Goal: Task Accomplishment & Management: Manage account settings

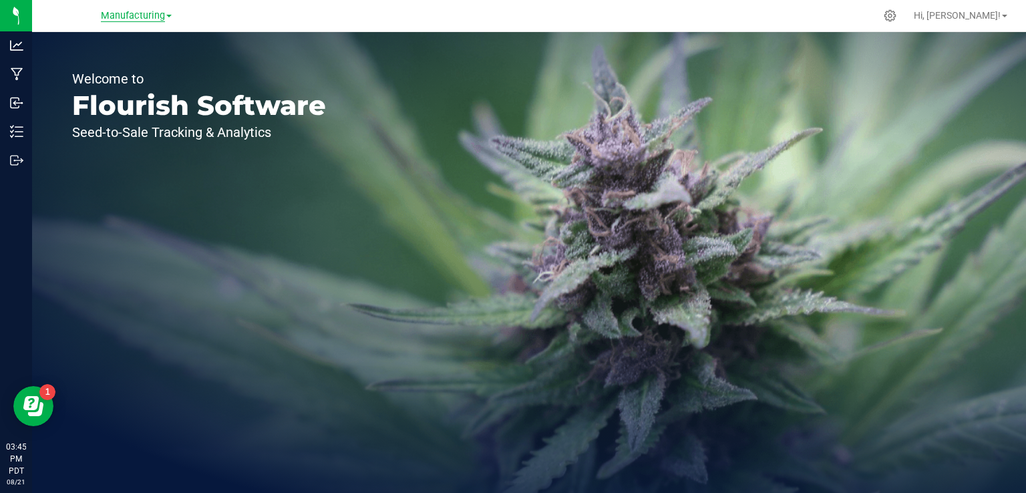
click at [151, 19] on span "Manufacturing" at bounding box center [133, 16] width 64 height 12
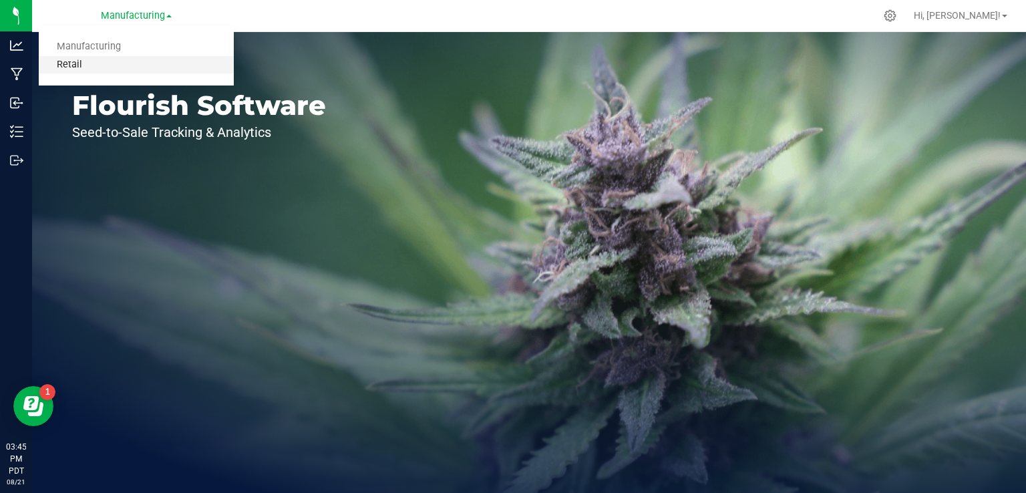
click at [67, 67] on link "Retail" at bounding box center [136, 65] width 195 height 18
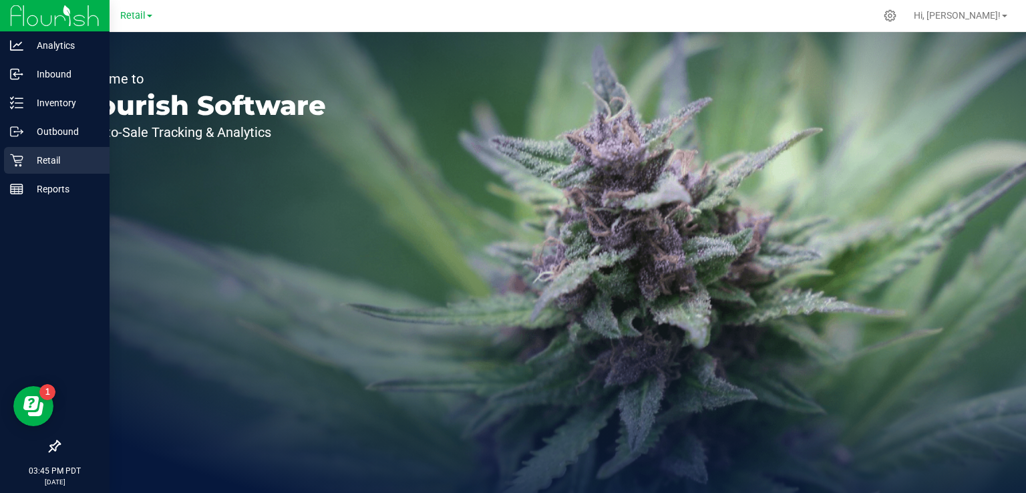
click at [16, 161] on icon at bounding box center [16, 160] width 13 height 13
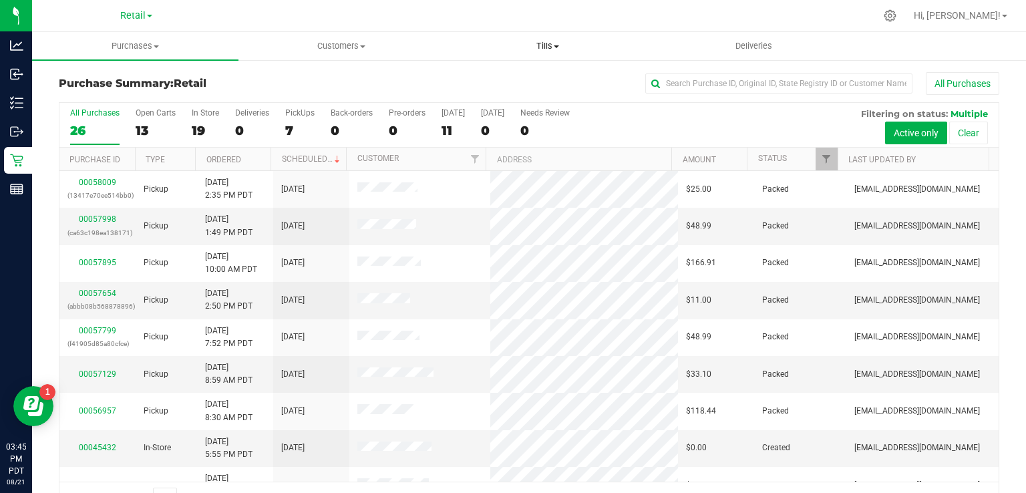
click at [559, 49] on span "Tills" at bounding box center [547, 46] width 205 height 12
click at [502, 75] on span "Manage tills" at bounding box center [489, 80] width 90 height 11
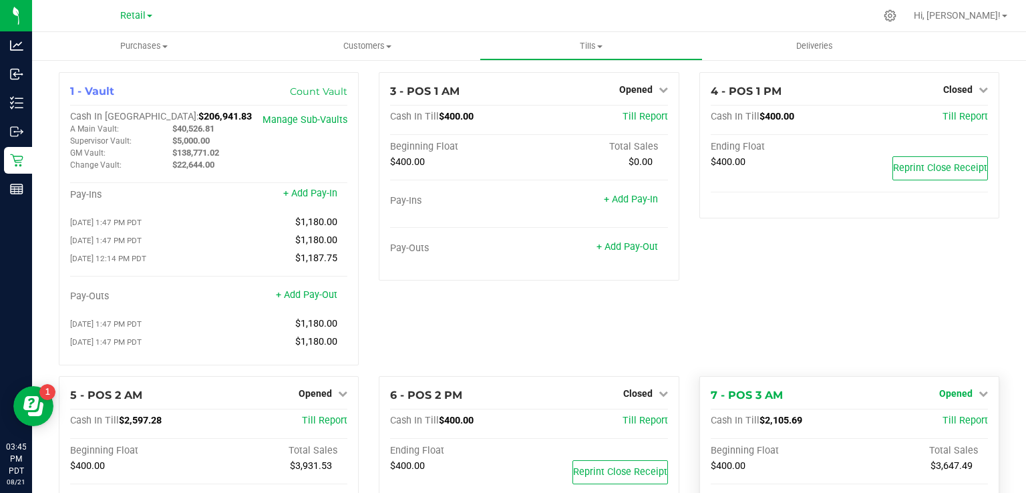
click at [978, 395] on icon at bounding box center [982, 393] width 9 height 9
click at [952, 426] on link "Close Till" at bounding box center [957, 420] width 36 height 11
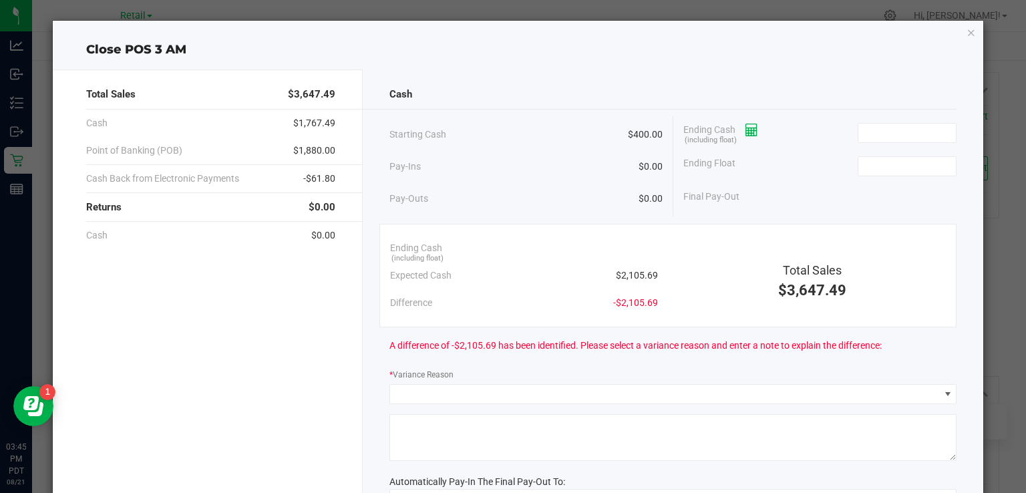
click at [745, 130] on icon at bounding box center [751, 130] width 13 height 9
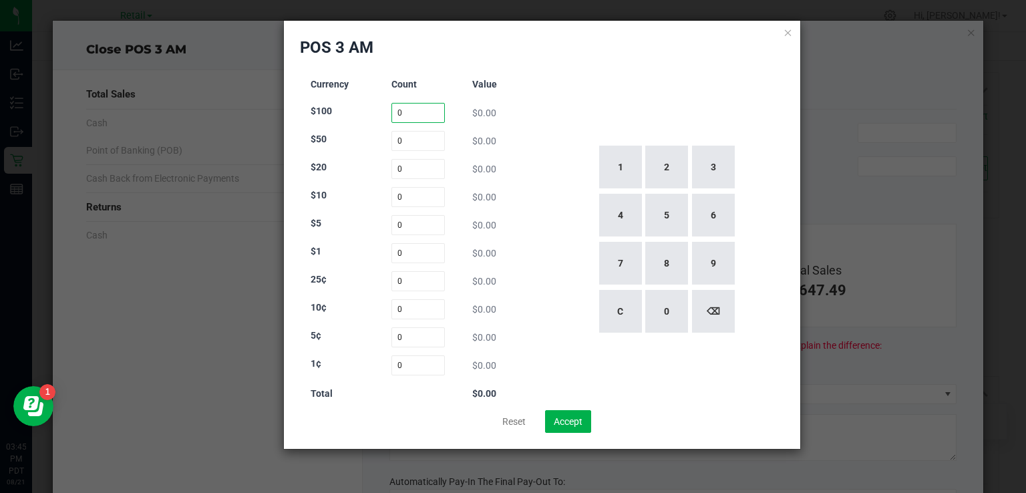
click at [409, 104] on input "0" at bounding box center [418, 113] width 54 height 20
type input "6"
type input "2"
type input "50"
type input "20"
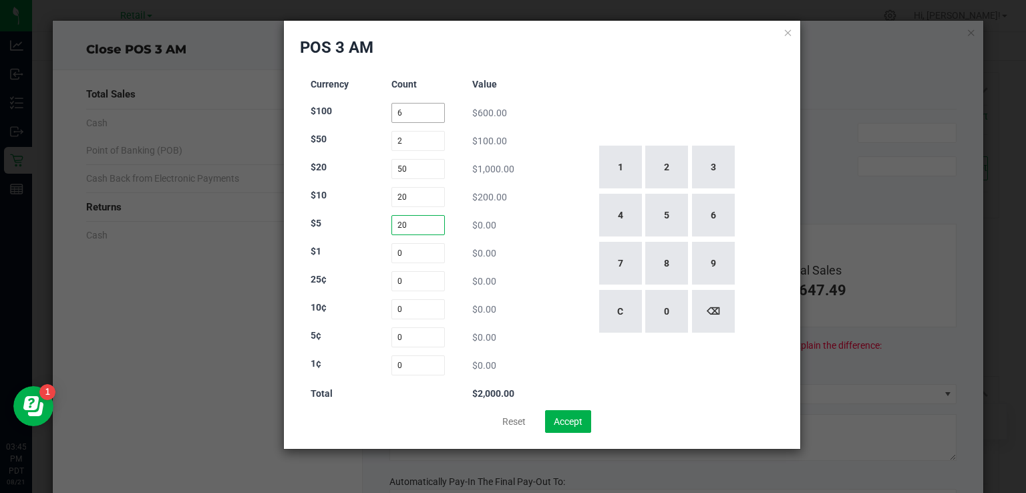
type input "20"
type input "71"
type input "90"
type input "80"
type input "75"
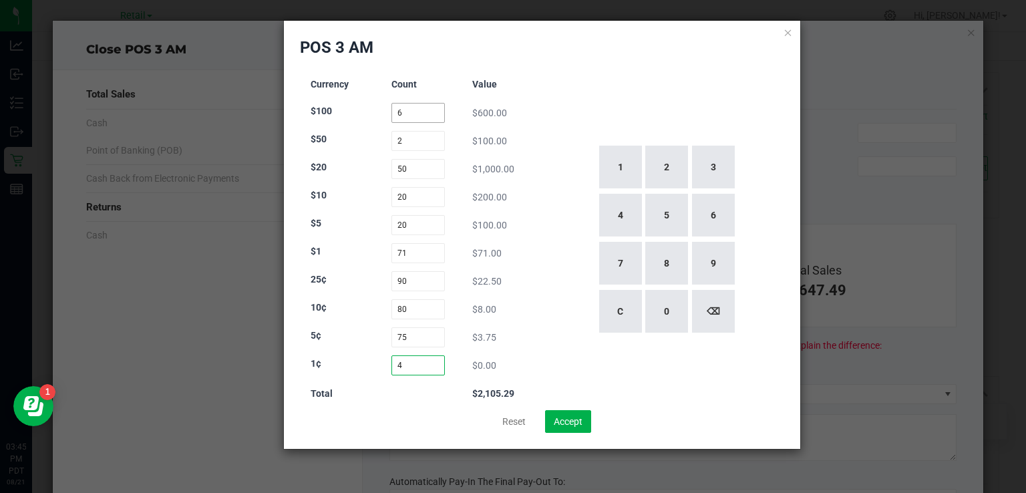
type input "43"
click at [569, 418] on button "Accept" at bounding box center [568, 421] width 46 height 23
type input "$2,105.68"
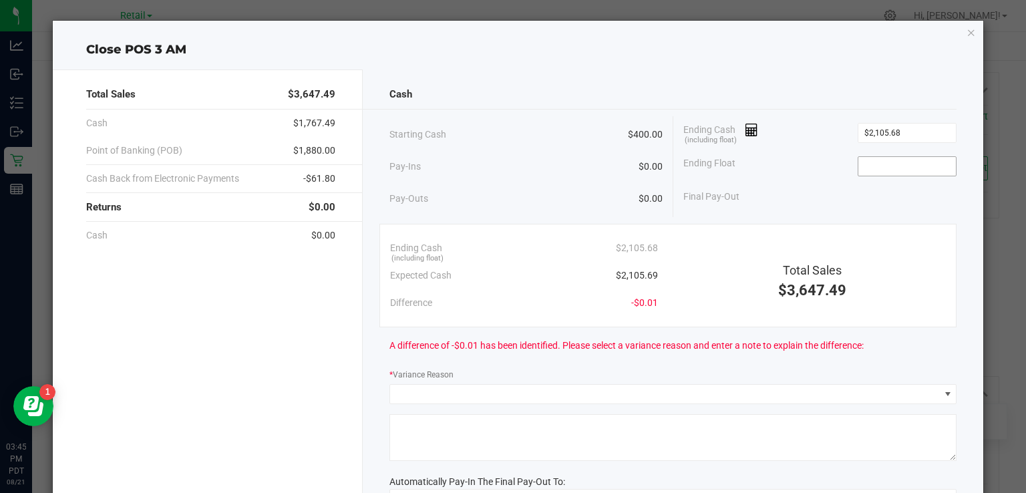
click at [892, 160] on input at bounding box center [907, 166] width 98 height 19
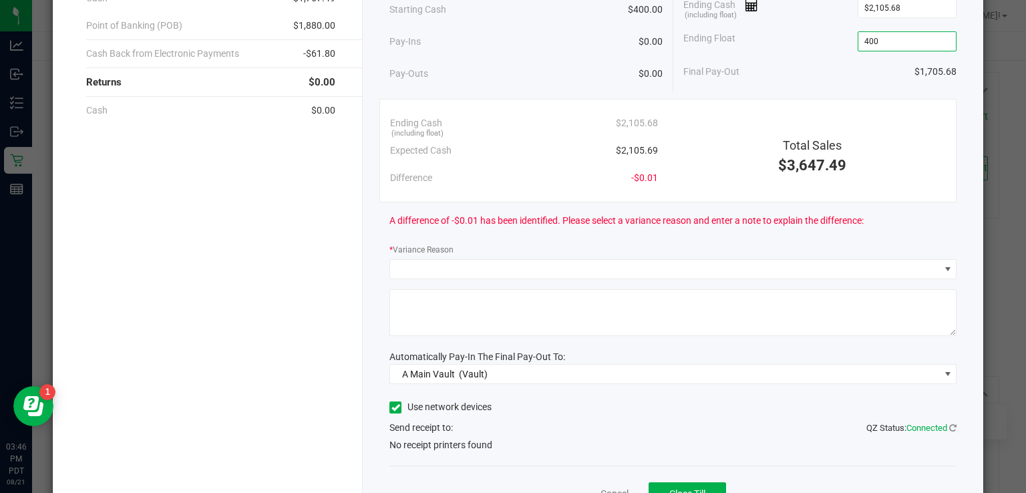
scroll to position [126, 0]
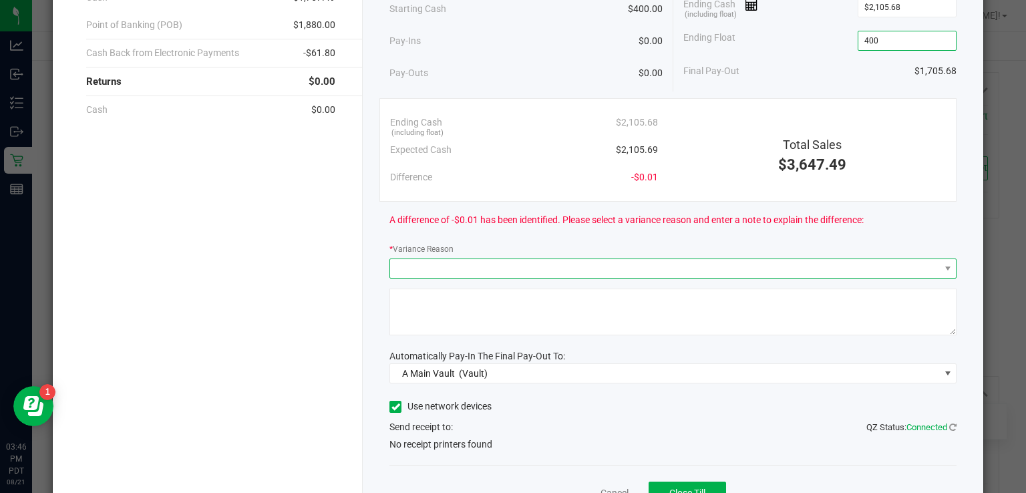
click at [792, 266] on span at bounding box center [664, 268] width 549 height 19
type input "$400.00"
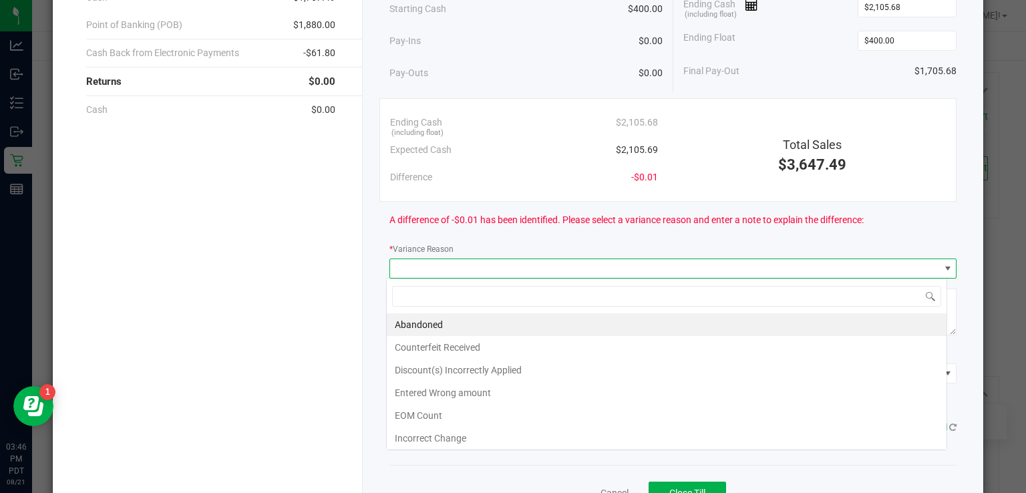
scroll to position [19, 561]
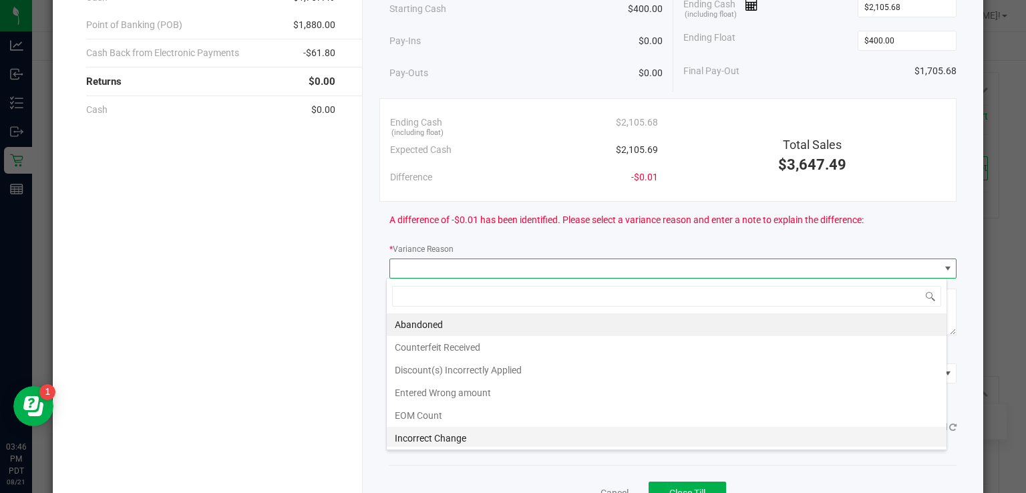
click at [457, 433] on li "Incorrect Change" at bounding box center [667, 438] width 560 height 23
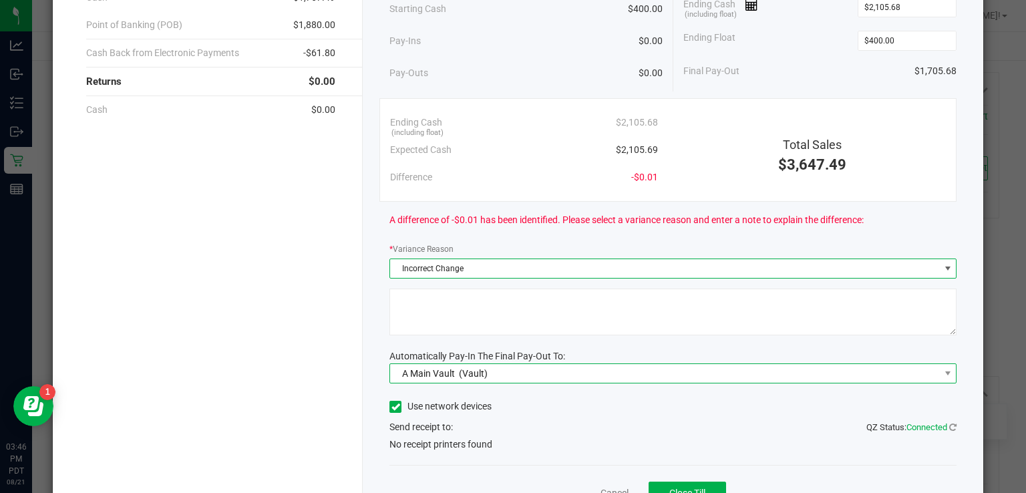
click at [643, 375] on span "A Main Vault (Vault)" at bounding box center [664, 373] width 549 height 19
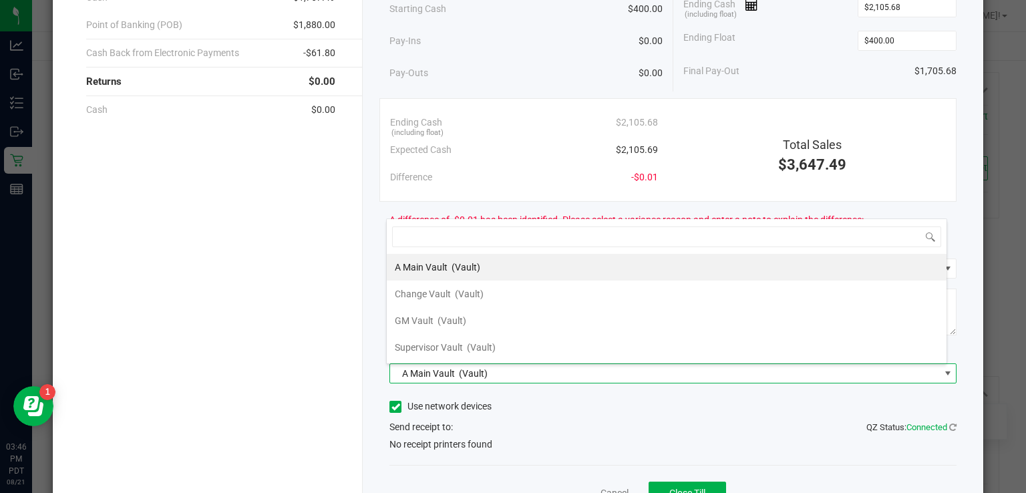
click at [467, 264] on span "(Vault)" at bounding box center [465, 267] width 29 height 11
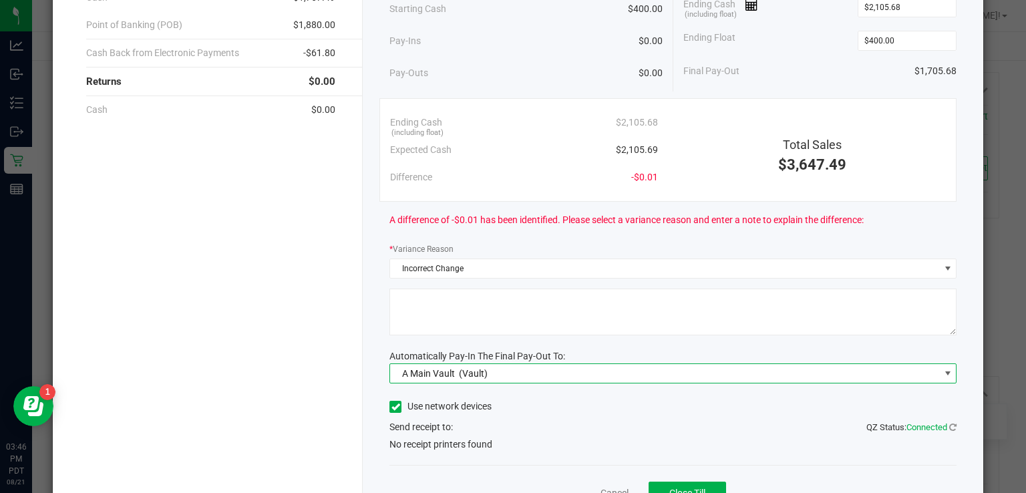
click at [391, 407] on icon at bounding box center [395, 407] width 9 height 0
click at [0, 0] on input "Use network devices" at bounding box center [0, 0] width 0 height 0
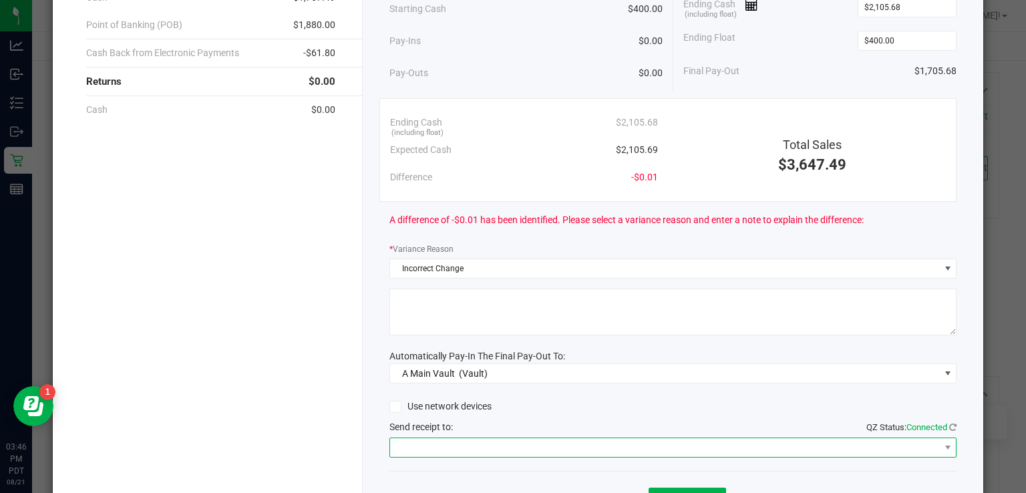
click at [526, 445] on span at bounding box center [664, 447] width 549 height 19
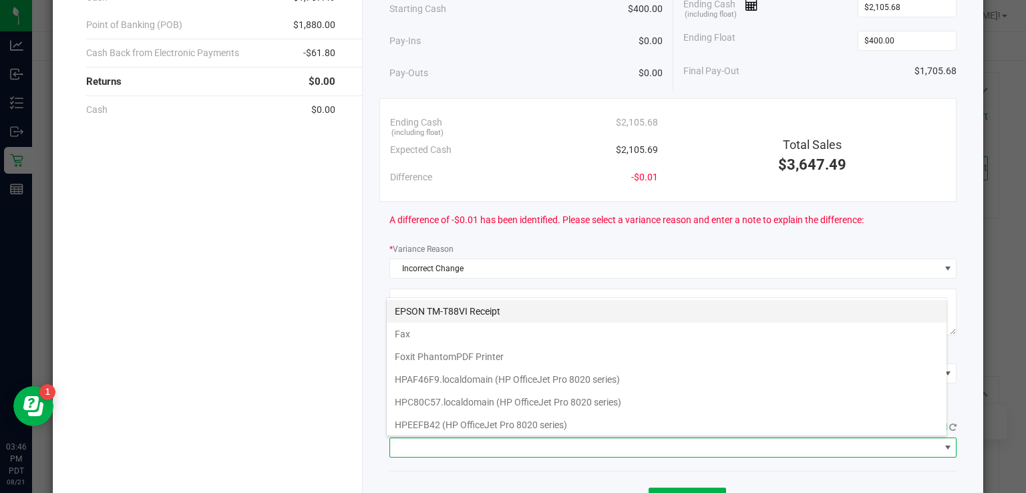
click at [487, 312] on Receipt "EPSON TM-T88VI Receipt" at bounding box center [667, 311] width 560 height 23
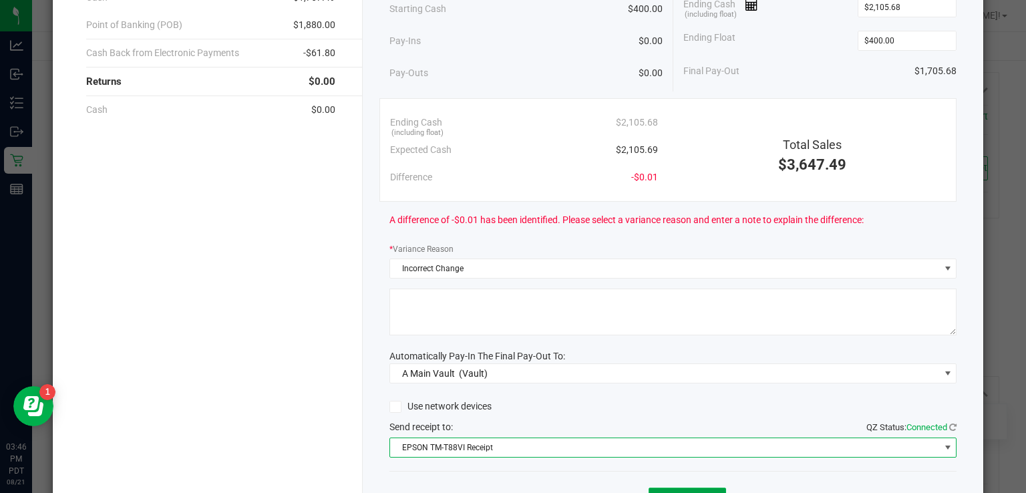
click at [684, 487] on button "Close Till" at bounding box center [686, 499] width 77 height 24
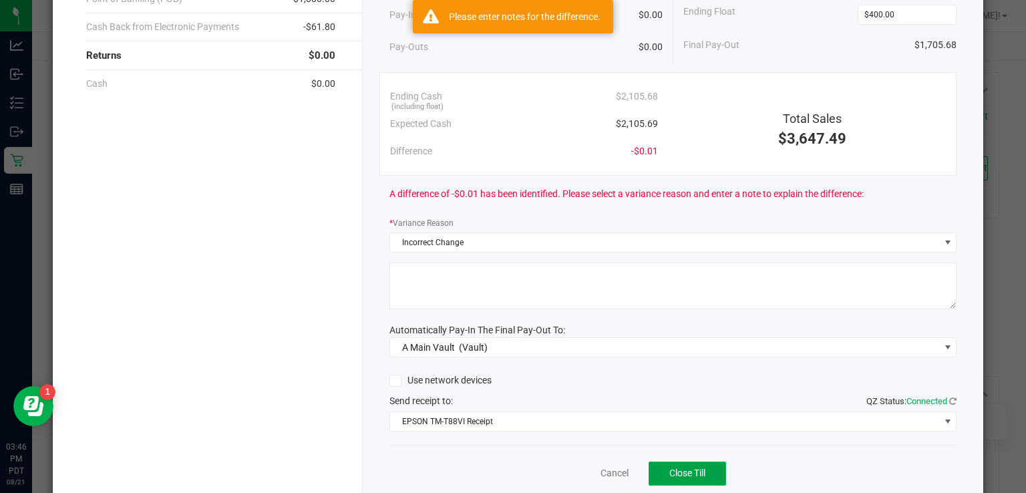
scroll to position [155, 0]
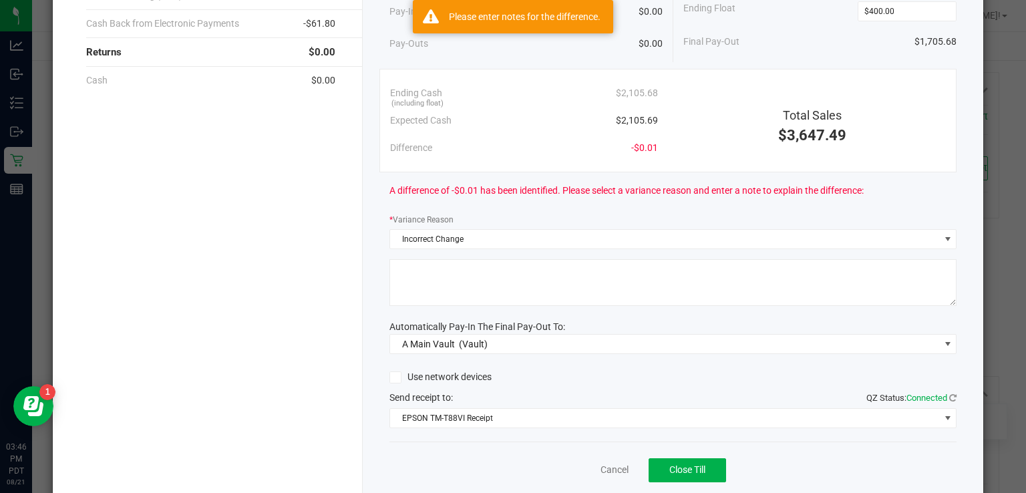
click at [570, 271] on textarea at bounding box center [672, 282] width 567 height 47
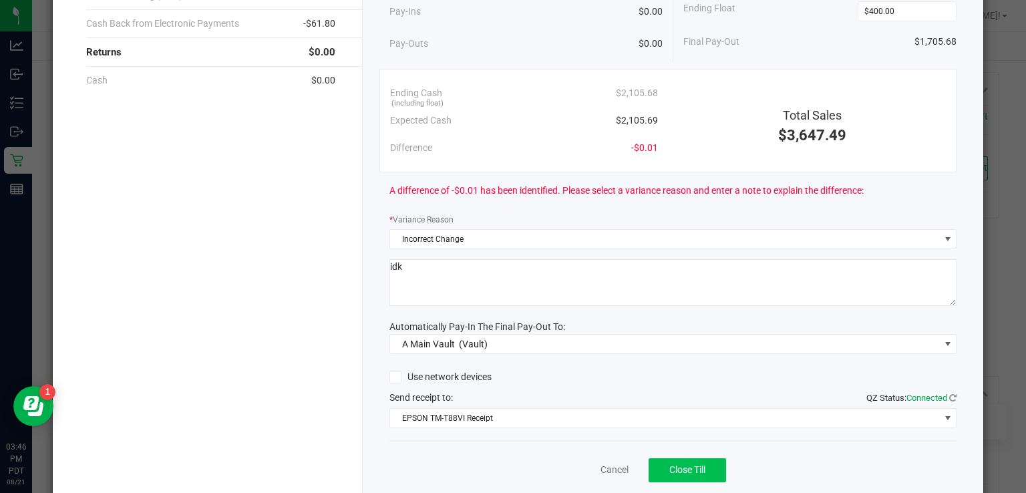
type textarea "idk"
click at [681, 471] on span "Close Till" at bounding box center [687, 469] width 36 height 11
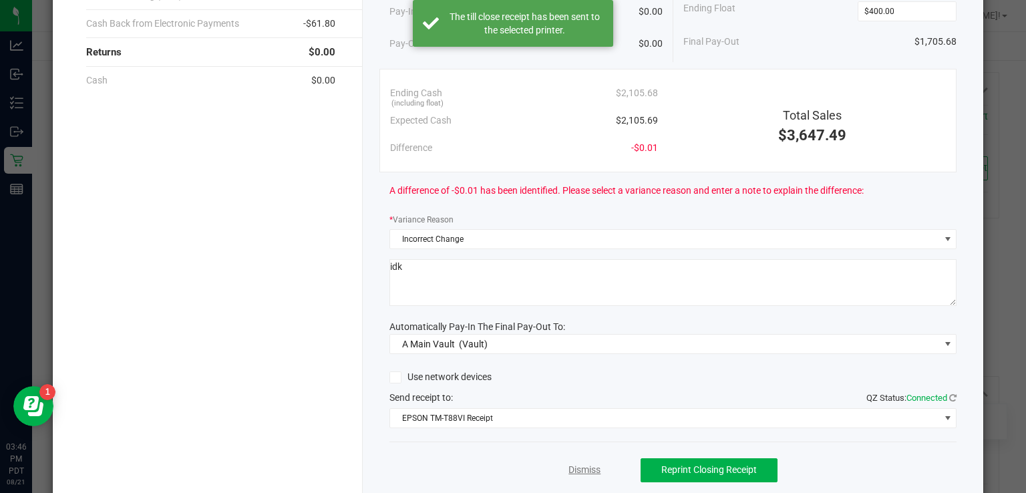
click at [580, 463] on link "Dismiss" at bounding box center [584, 470] width 32 height 14
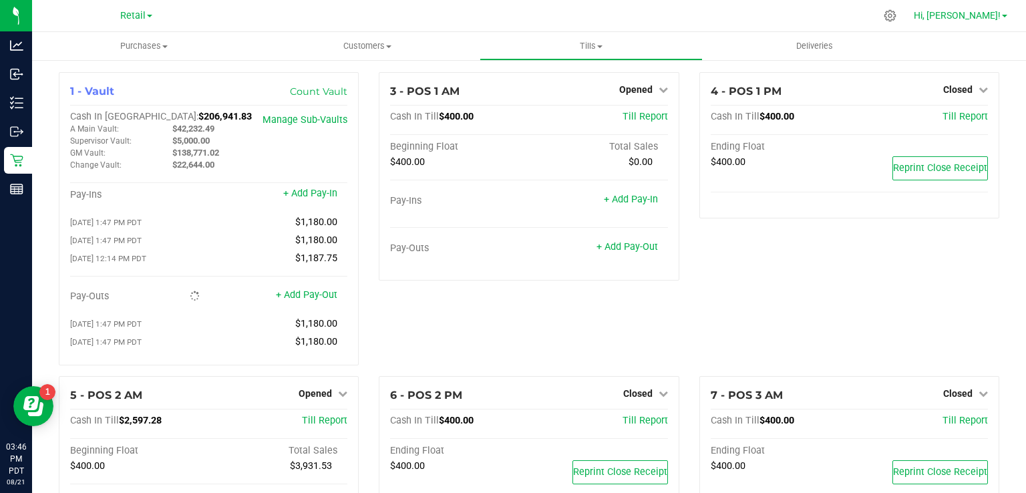
click at [1004, 16] on span at bounding box center [1004, 16] width 5 height 3
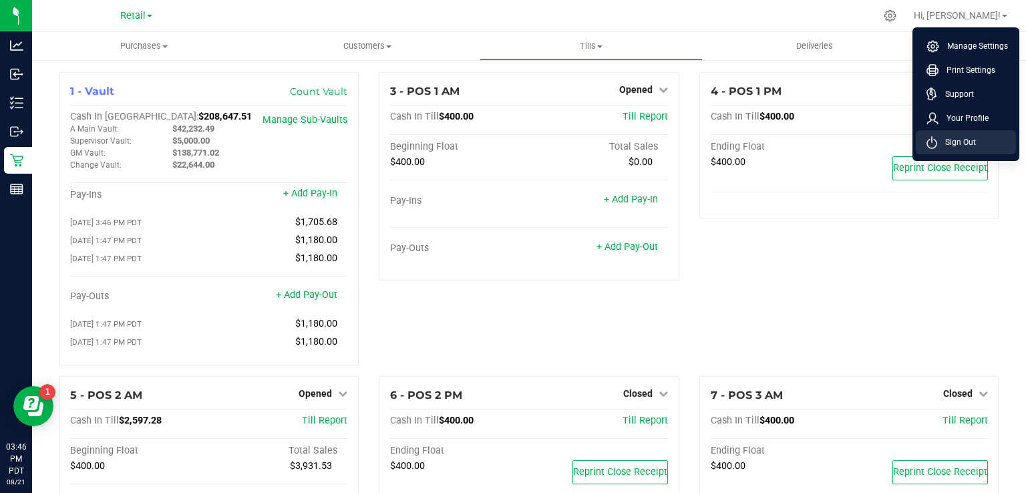
click at [965, 142] on span "Sign Out" at bounding box center [956, 142] width 39 height 13
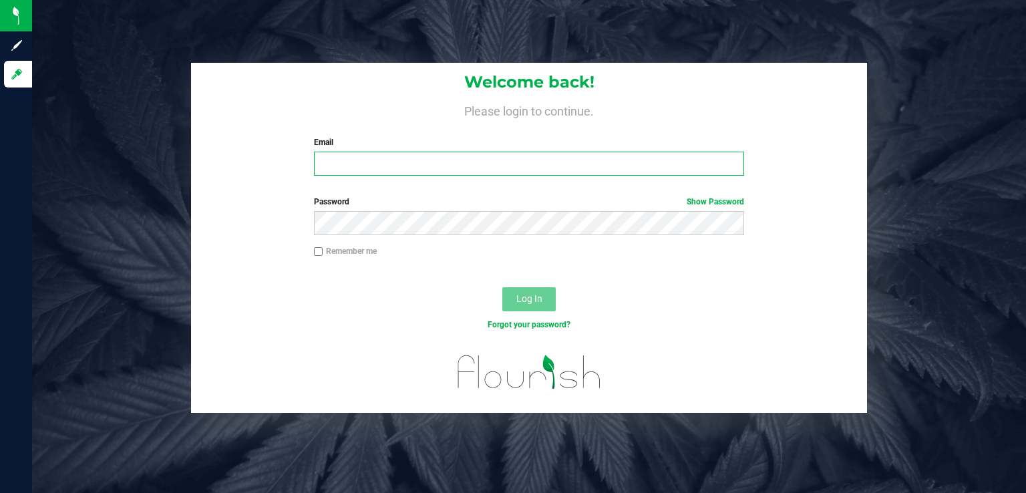
click at [509, 161] on input "Email" at bounding box center [529, 164] width 431 height 24
type input "[EMAIL_ADDRESS][DOMAIN_NAME]"
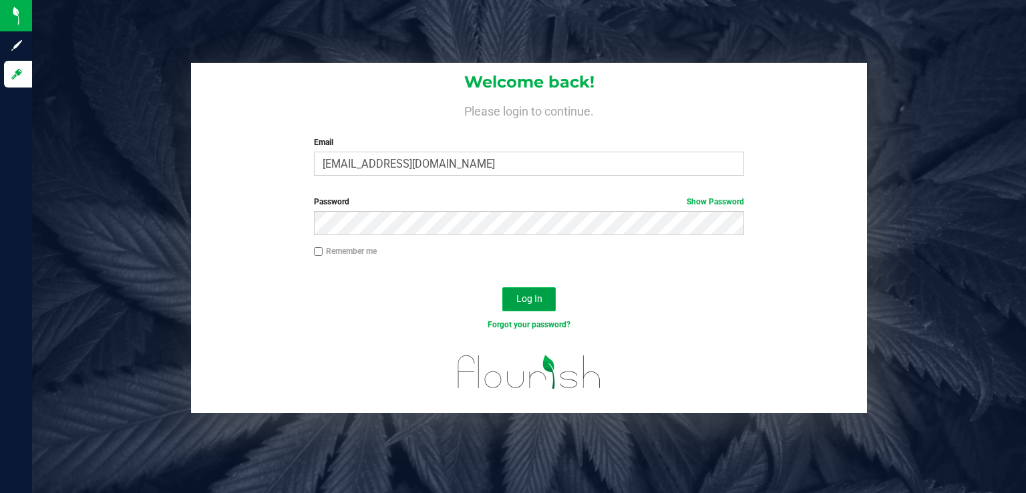
click at [539, 296] on span "Log In" at bounding box center [529, 298] width 26 height 11
